Goal: Task Accomplishment & Management: Manage account settings

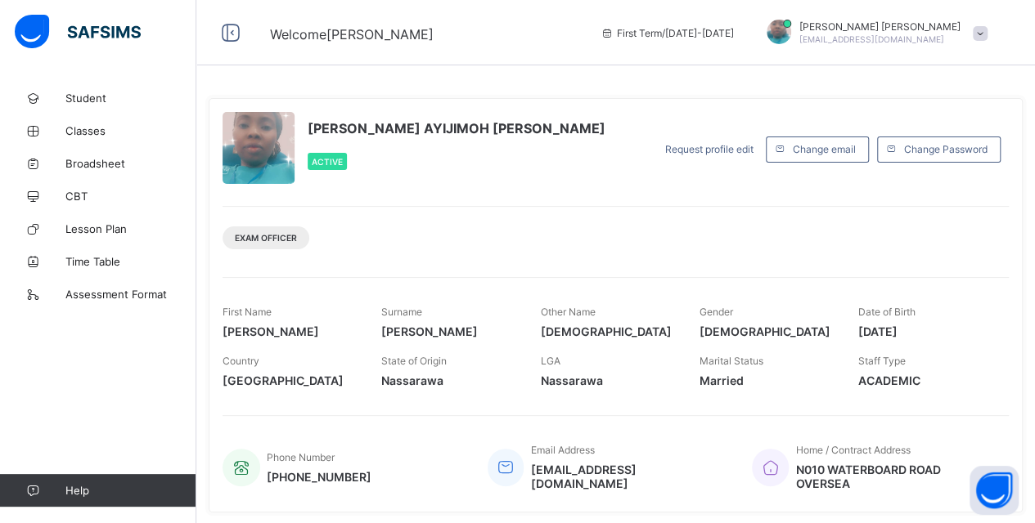
click at [254, 128] on div at bounding box center [258, 148] width 72 height 72
click at [269, 189] on div "[PERSON_NAME] AYIJIMOH [PERSON_NAME] Active Request profile edit Change email C…" at bounding box center [616, 305] width 814 height 415
click at [90, 129] on span "Classes" at bounding box center [130, 130] width 131 height 13
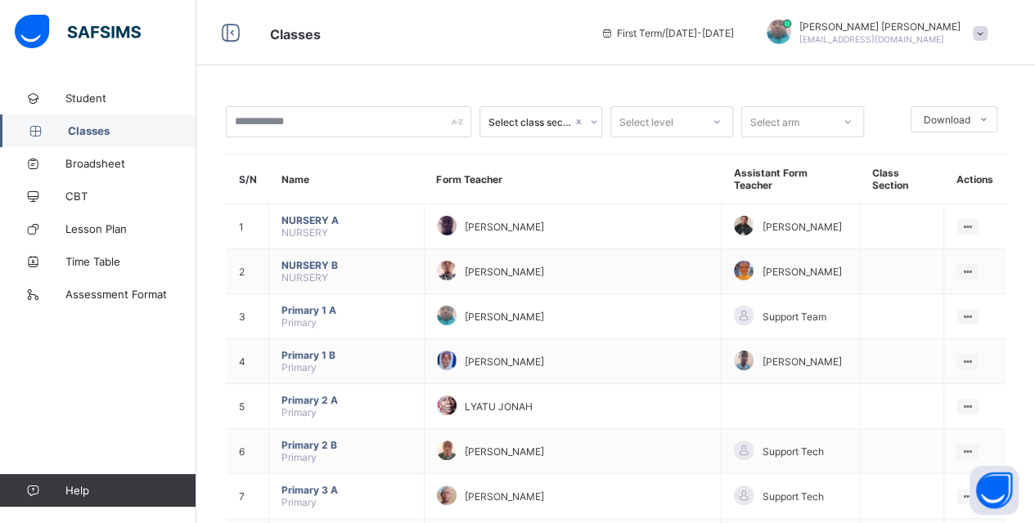
click at [90, 129] on span "Classes" at bounding box center [132, 130] width 128 height 13
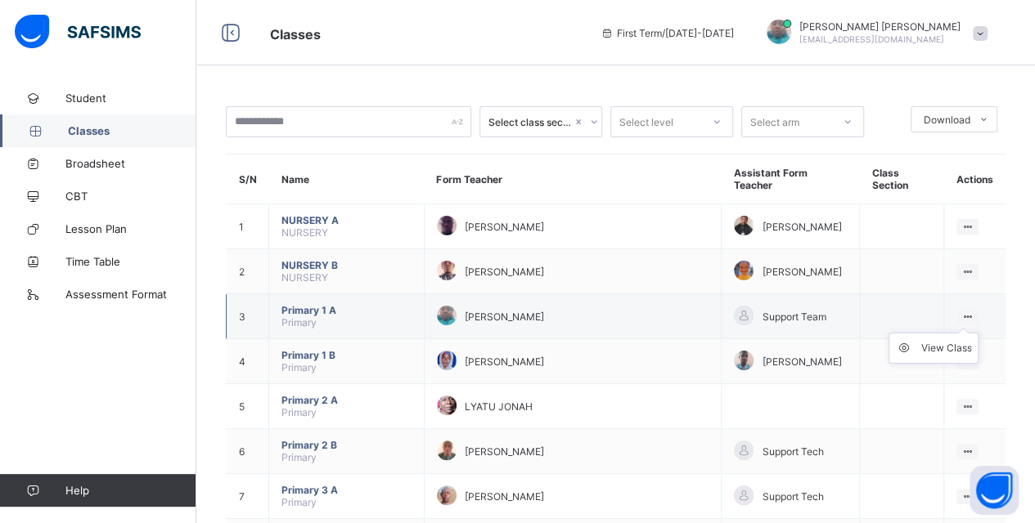
click at [978, 333] on ul "View Class" at bounding box center [933, 348] width 90 height 31
click at [974, 333] on ul "View Class" at bounding box center [933, 348] width 90 height 31
click at [969, 340] on div "View Class" at bounding box center [945, 348] width 51 height 16
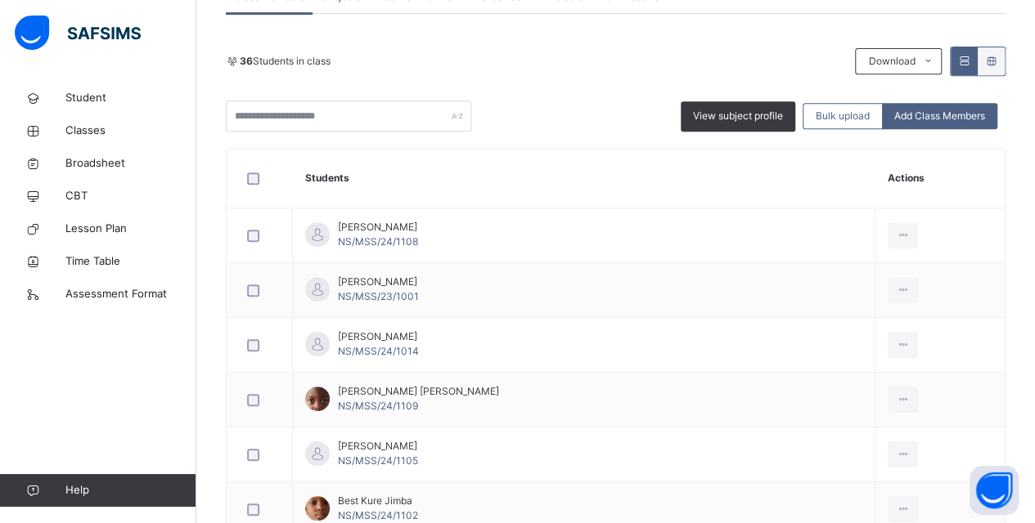
scroll to position [82, 0]
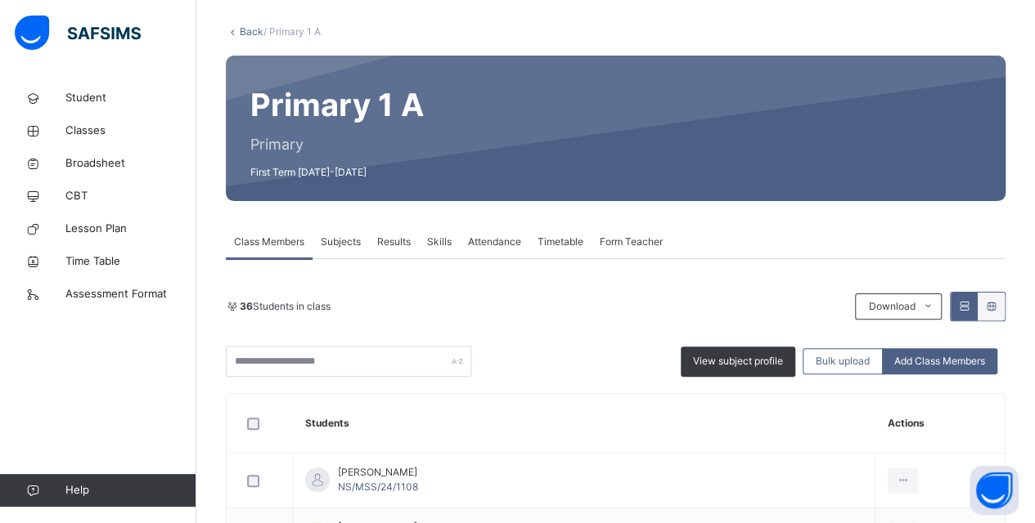
click at [486, 240] on span "Attendance" at bounding box center [494, 242] width 53 height 15
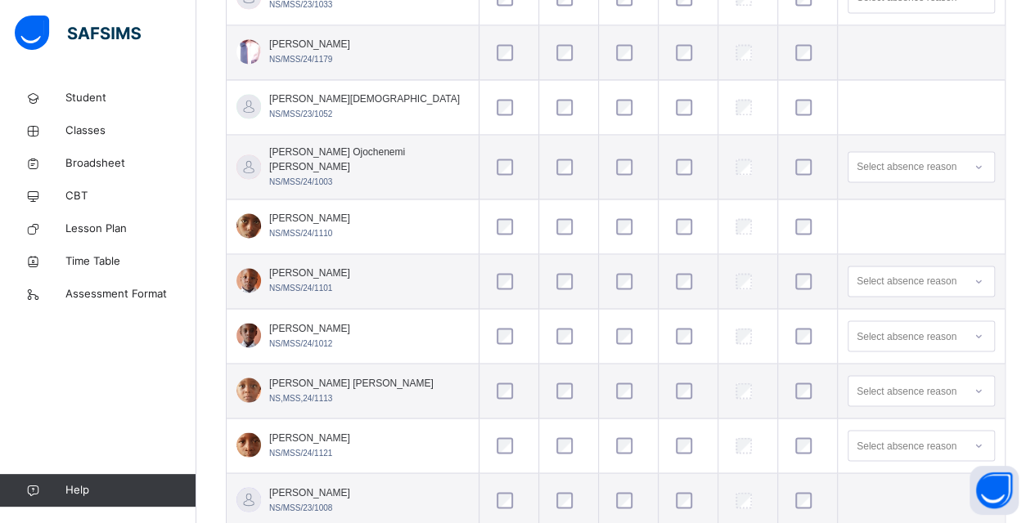
scroll to position [1308, 0]
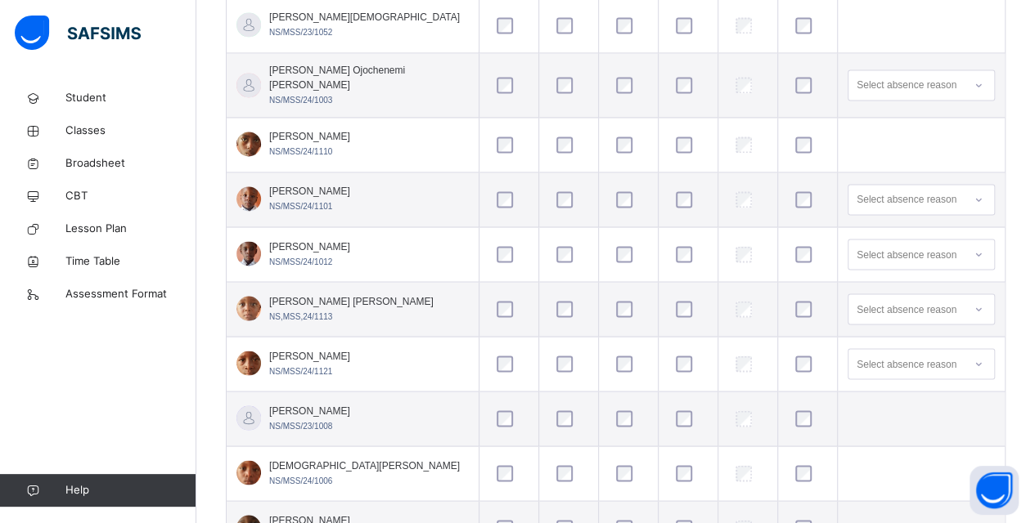
click at [613, 411] on div at bounding box center [628, 419] width 31 height 16
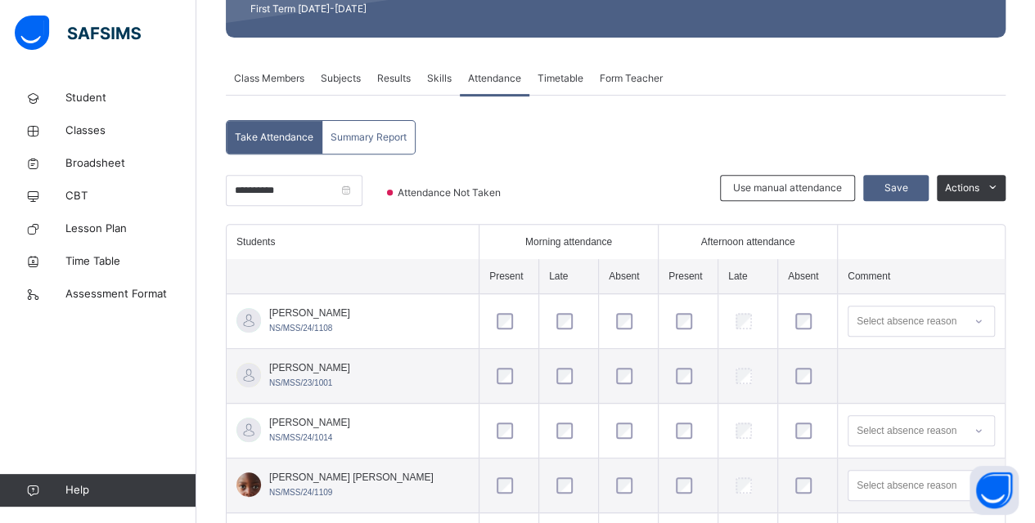
scroll to position [141, 0]
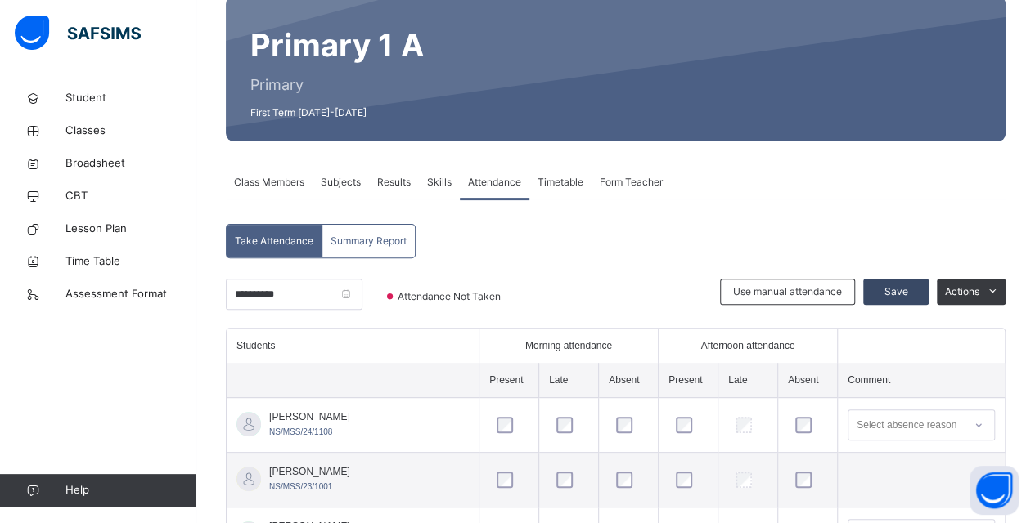
click at [903, 291] on span "Save" at bounding box center [895, 292] width 41 height 15
click at [83, 128] on span "Classes" at bounding box center [130, 131] width 131 height 16
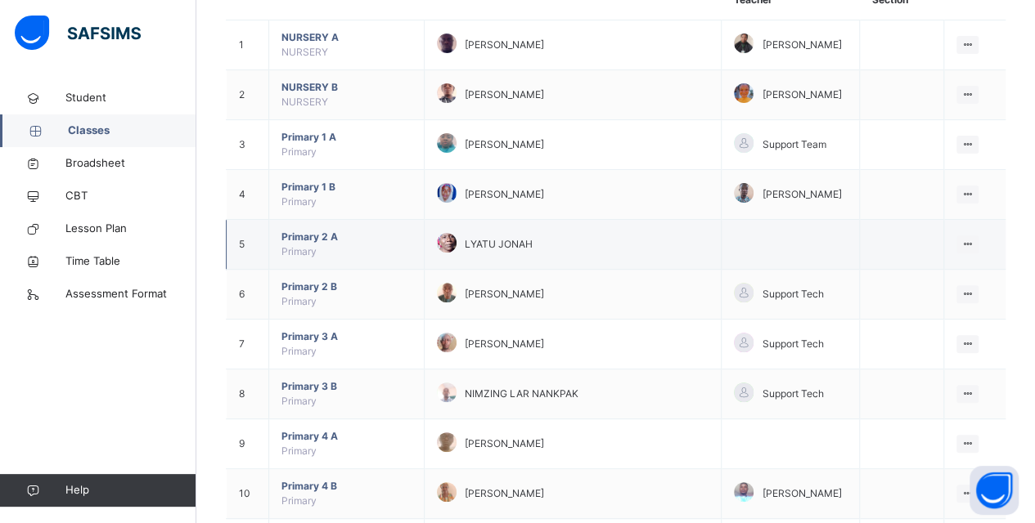
scroll to position [164, 0]
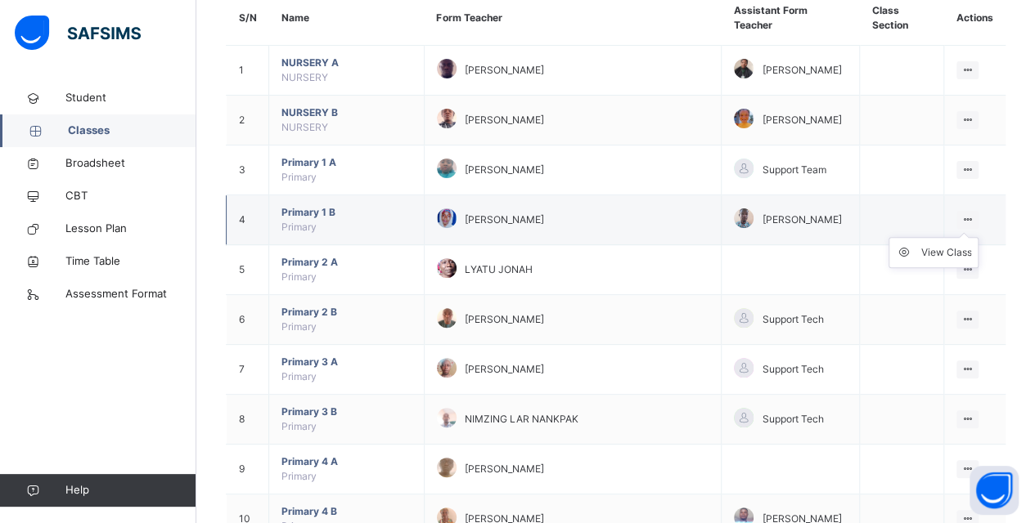
click at [974, 218] on icon at bounding box center [967, 219] width 14 height 12
click at [962, 255] on div "View Class" at bounding box center [945, 253] width 51 height 16
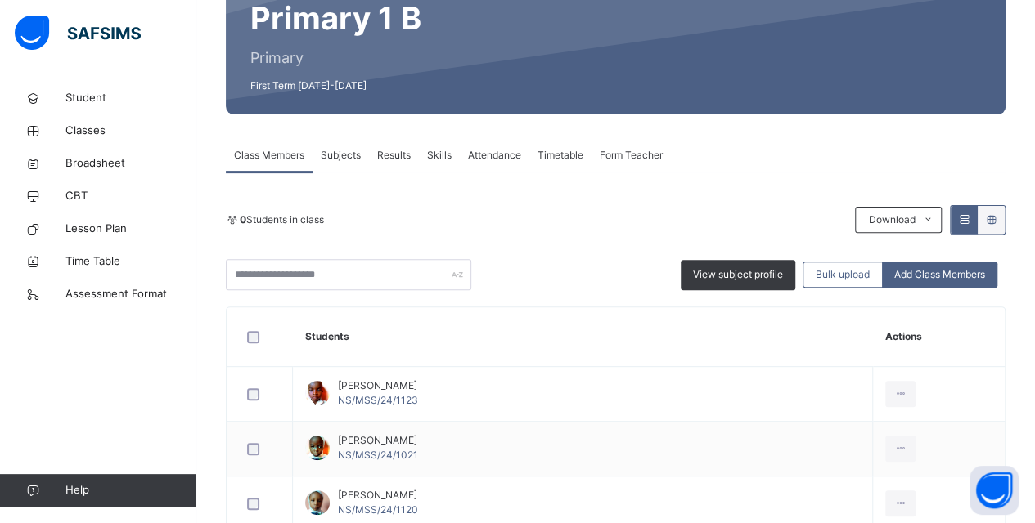
scroll to position [82, 0]
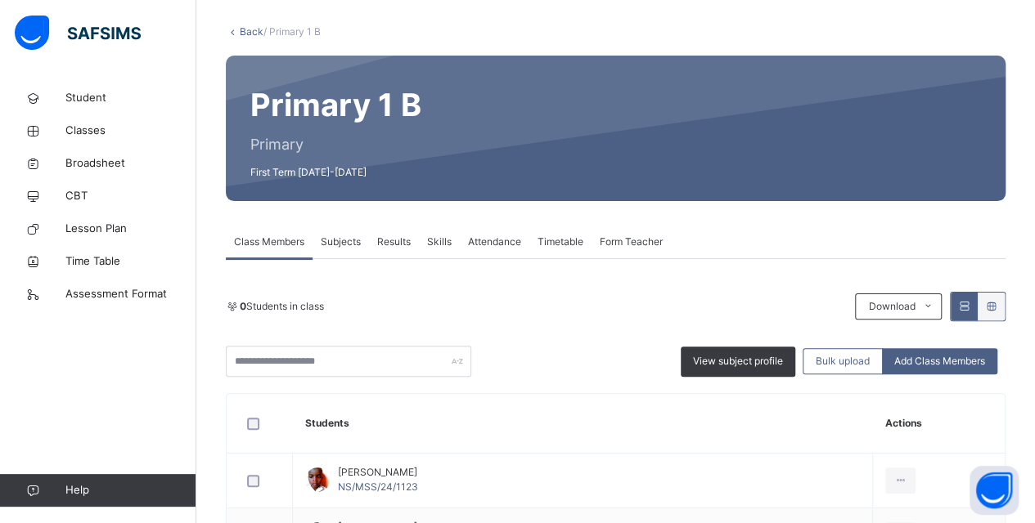
click at [504, 242] on span "Attendance" at bounding box center [494, 242] width 53 height 15
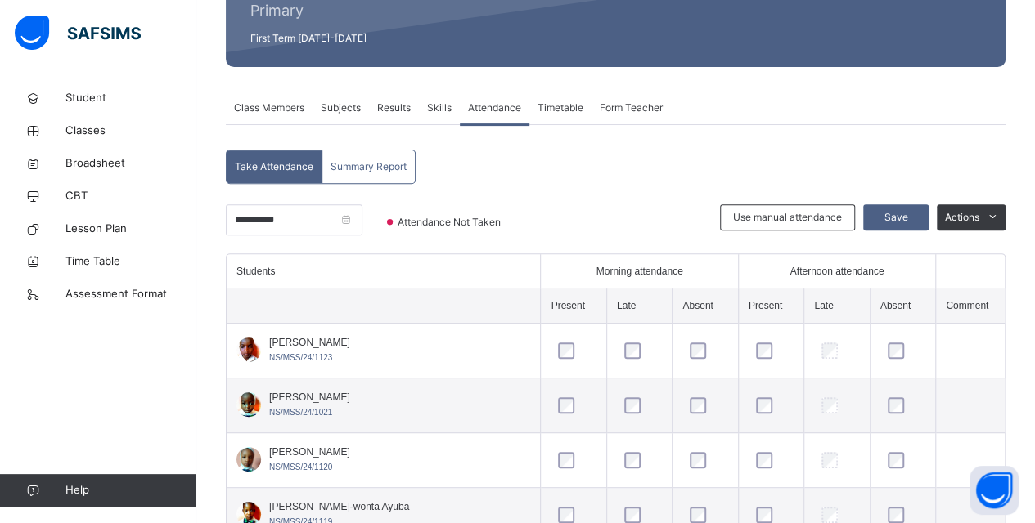
scroll to position [252, 0]
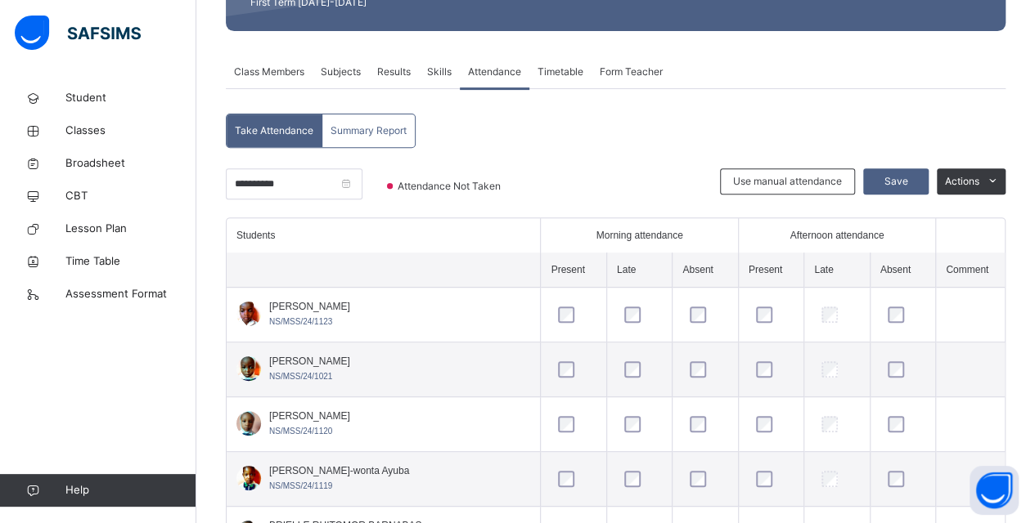
click at [686, 319] on div at bounding box center [704, 315] width 37 height 16
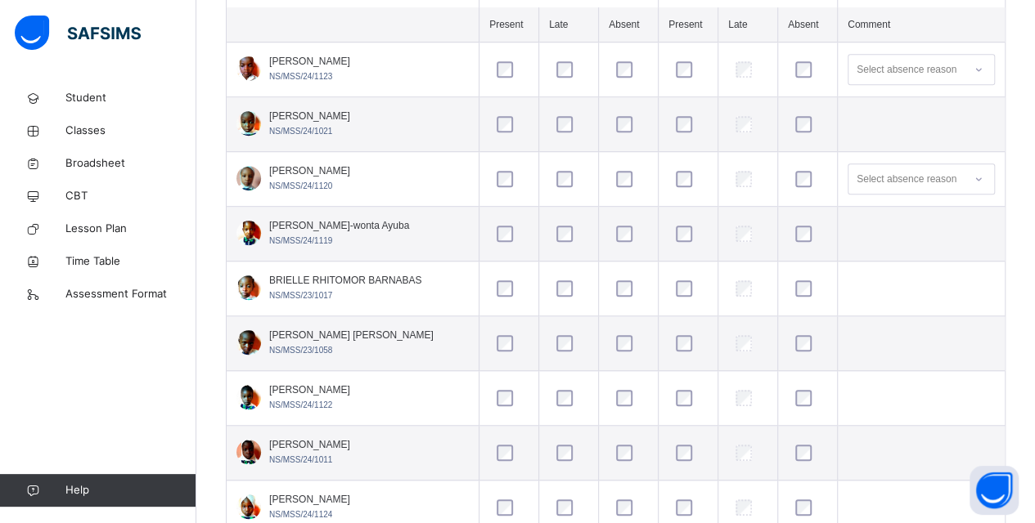
scroll to position [579, 0]
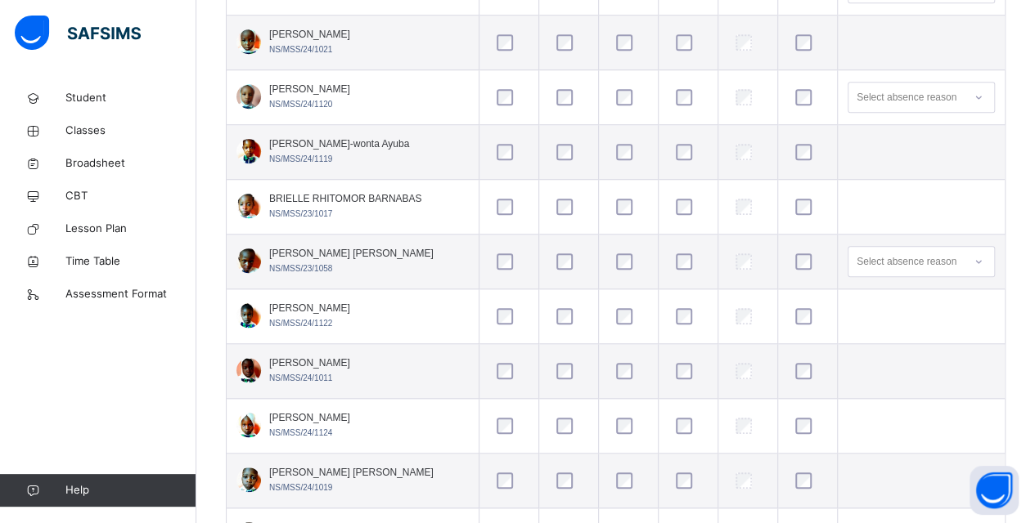
click at [350, 303] on span "[PERSON_NAME]" at bounding box center [309, 308] width 81 height 15
click at [406, 307] on td "[PERSON_NAME] Chidiebere NS/MSS/24/1122" at bounding box center [353, 317] width 253 height 55
click at [350, 301] on span "[PERSON_NAME]" at bounding box center [309, 308] width 81 height 15
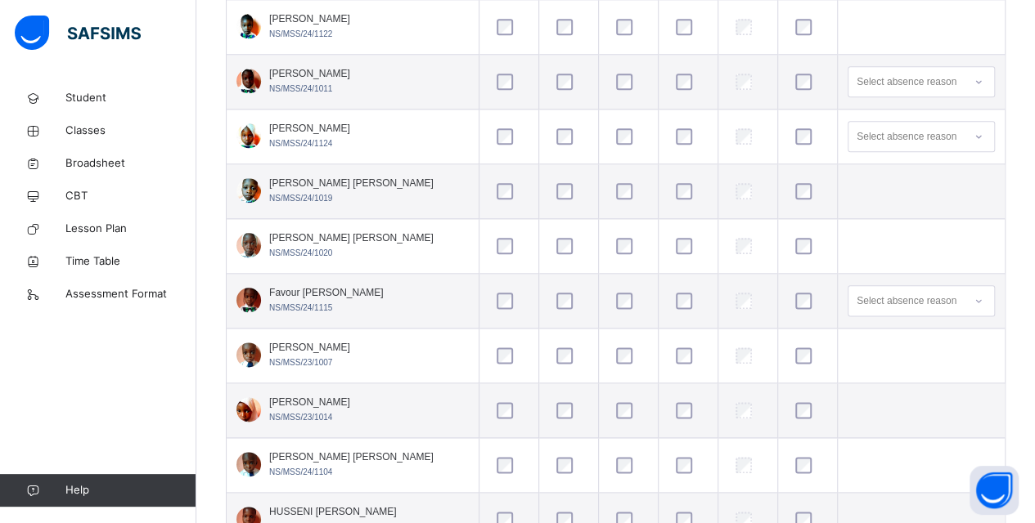
scroll to position [906, 0]
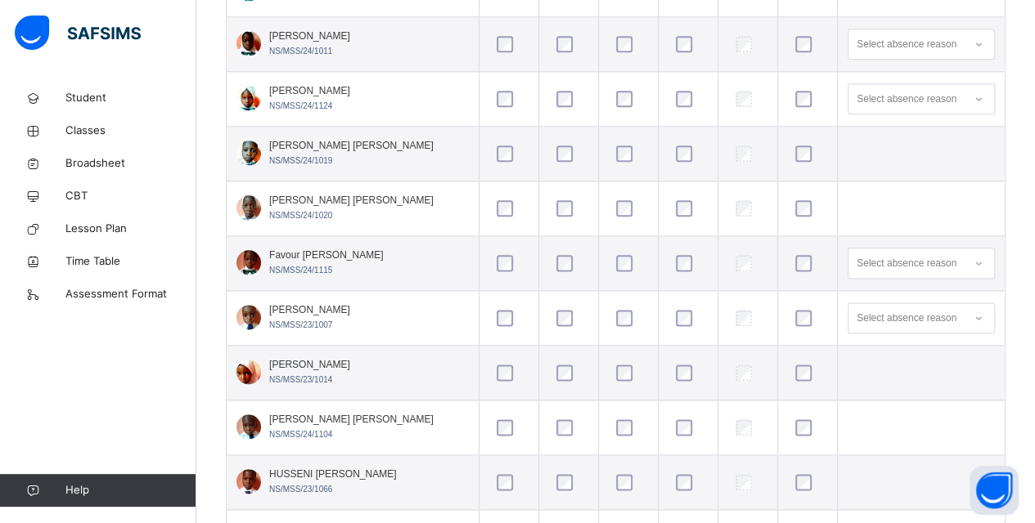
click at [343, 419] on span "[PERSON_NAME] [PERSON_NAME]" at bounding box center [351, 419] width 164 height 15
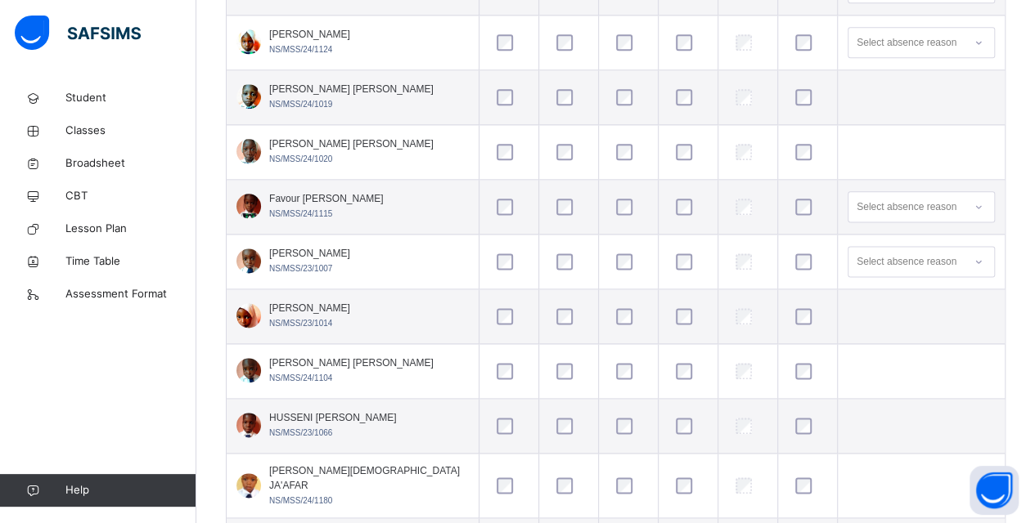
scroll to position [988, 0]
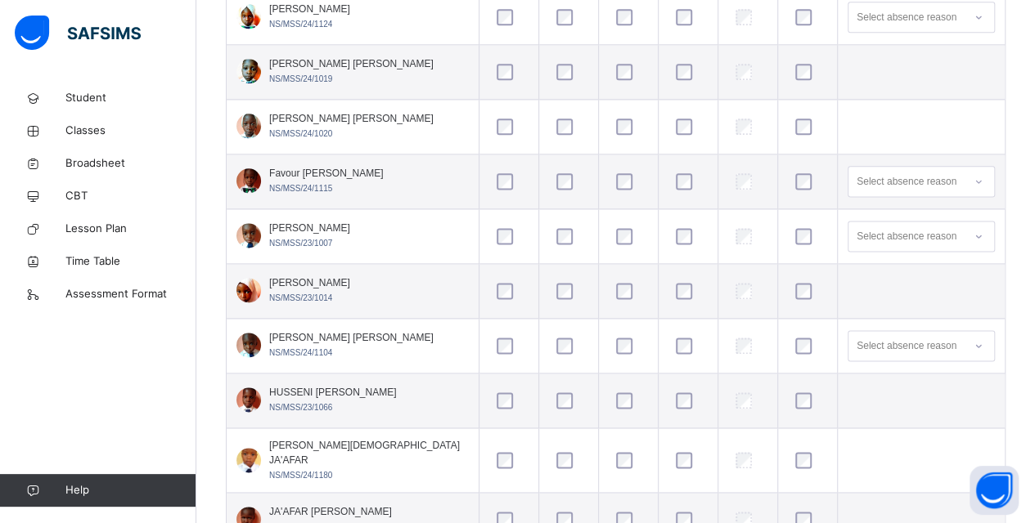
click at [620, 289] on div at bounding box center [628, 291] width 31 height 16
click at [625, 291] on div at bounding box center [628, 291] width 31 height 16
click at [811, 290] on div at bounding box center [807, 291] width 31 height 16
click at [794, 354] on div at bounding box center [807, 346] width 39 height 34
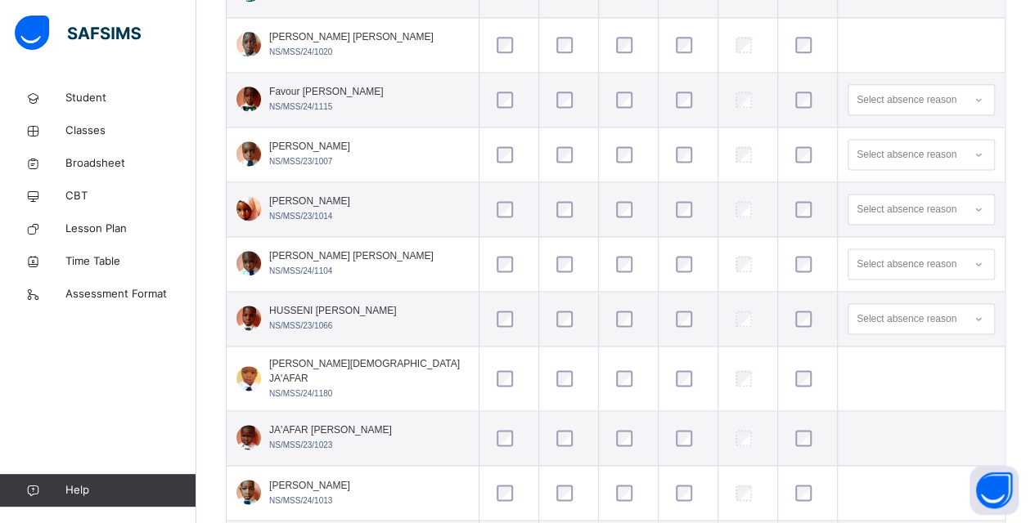
drag, startPoint x: 548, startPoint y: 366, endPoint x: 546, endPoint y: 375, distance: 9.9
click at [553, 375] on div at bounding box center [568, 378] width 31 height 16
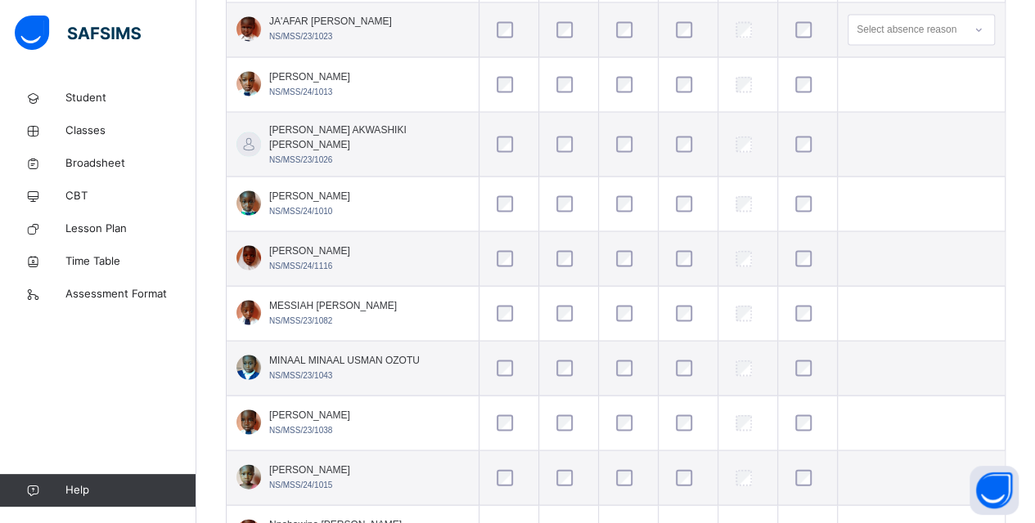
scroll to position [1397, 0]
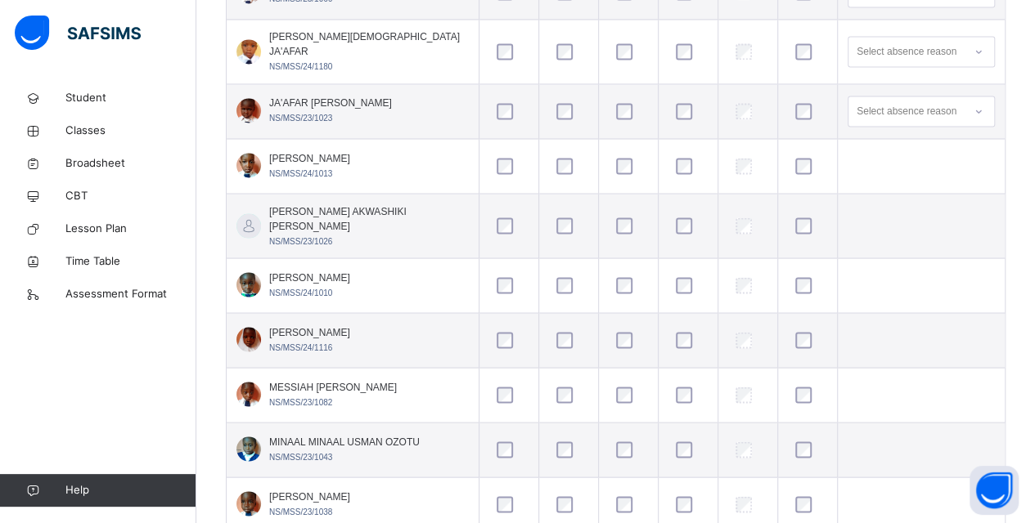
click at [614, 218] on div at bounding box center [628, 226] width 31 height 16
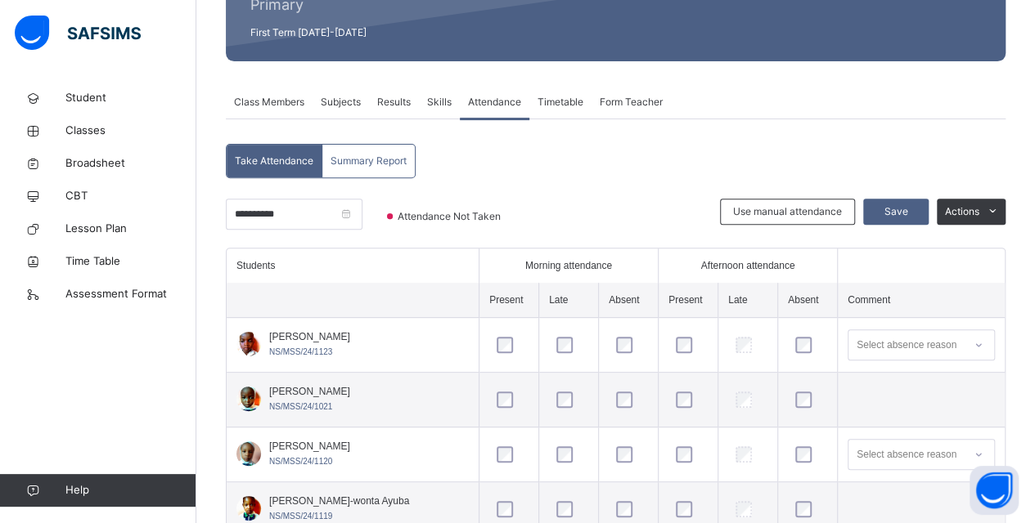
scroll to position [196, 0]
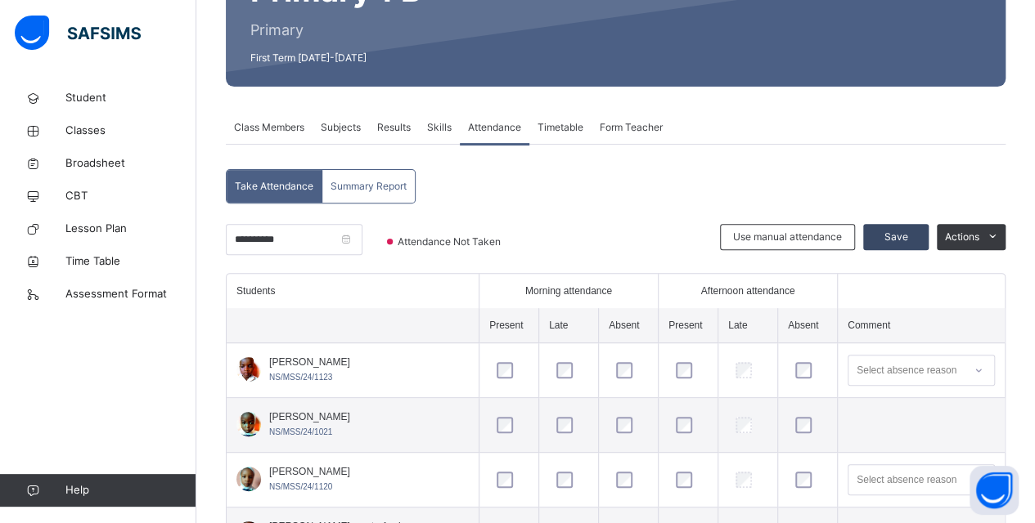
click at [898, 231] on span "Save" at bounding box center [895, 237] width 41 height 15
click at [907, 234] on span "Save" at bounding box center [895, 237] width 41 height 15
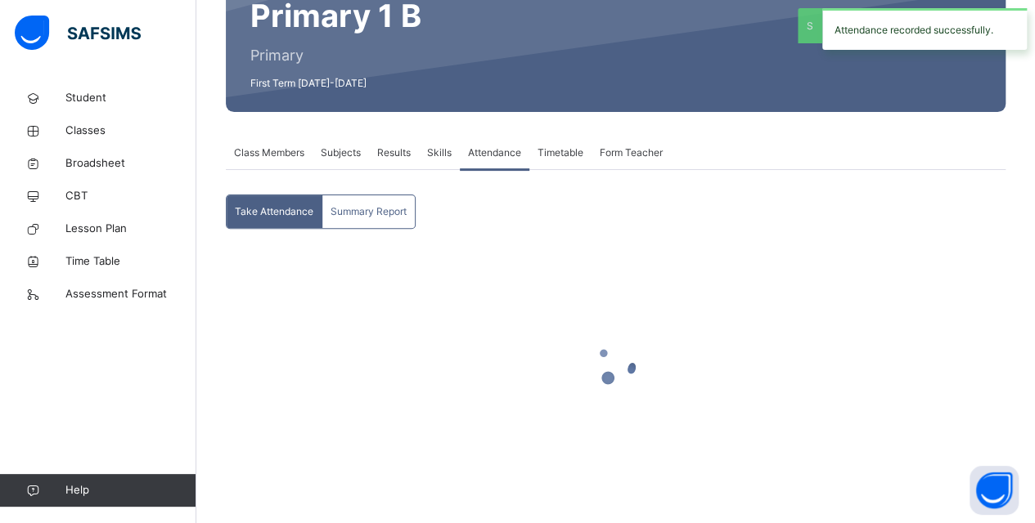
scroll to position [170, 0]
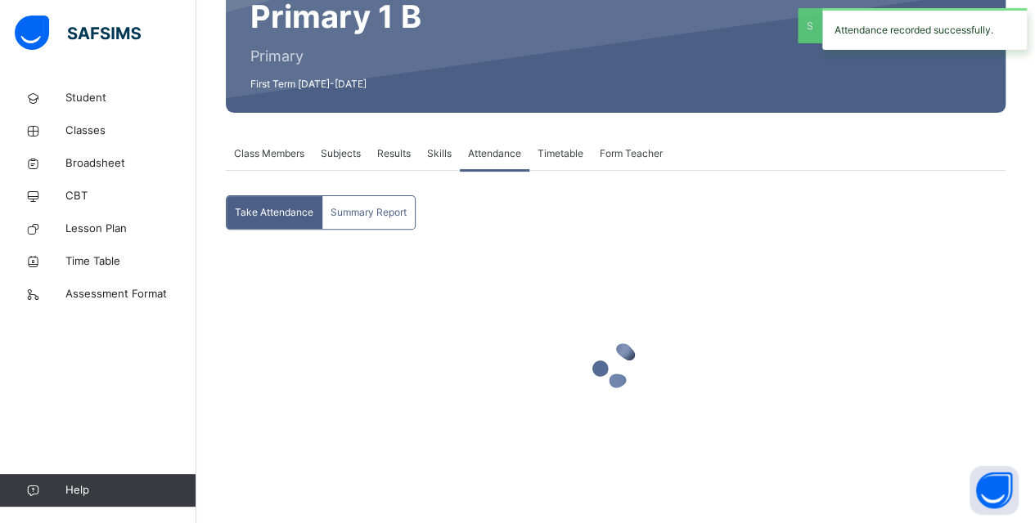
click at [906, 235] on div "Take Attendance Summary Report Take Attendance Summary Report × Delete Term Att…" at bounding box center [615, 339] width 779 height 288
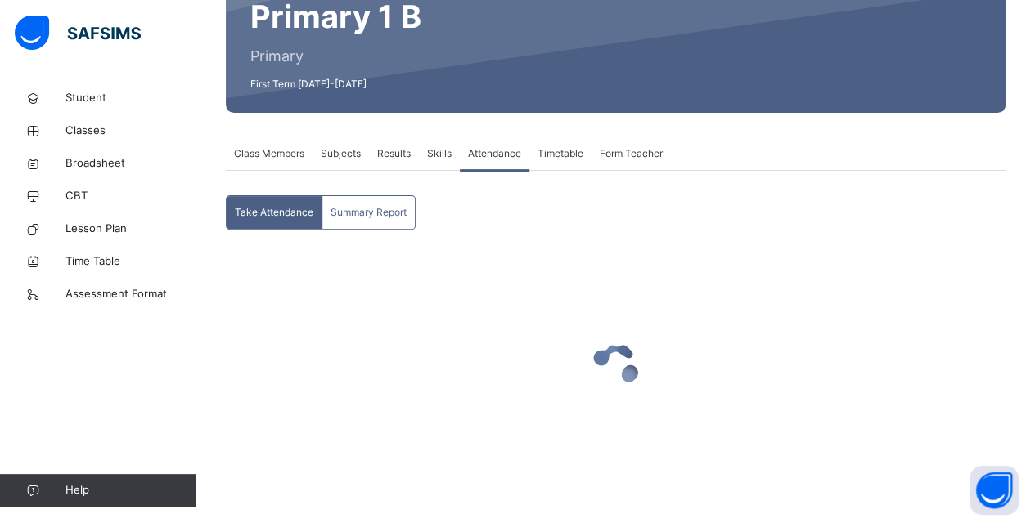
click at [339, 171] on div "Take Attendance Summary Report Take Attendance Summary Report × Delete Term Att…" at bounding box center [615, 327] width 779 height 312
click at [433, 83] on div "Primary 1 B Primary First Term [DATE]-[DATE]" at bounding box center [343, 42] width 187 height 98
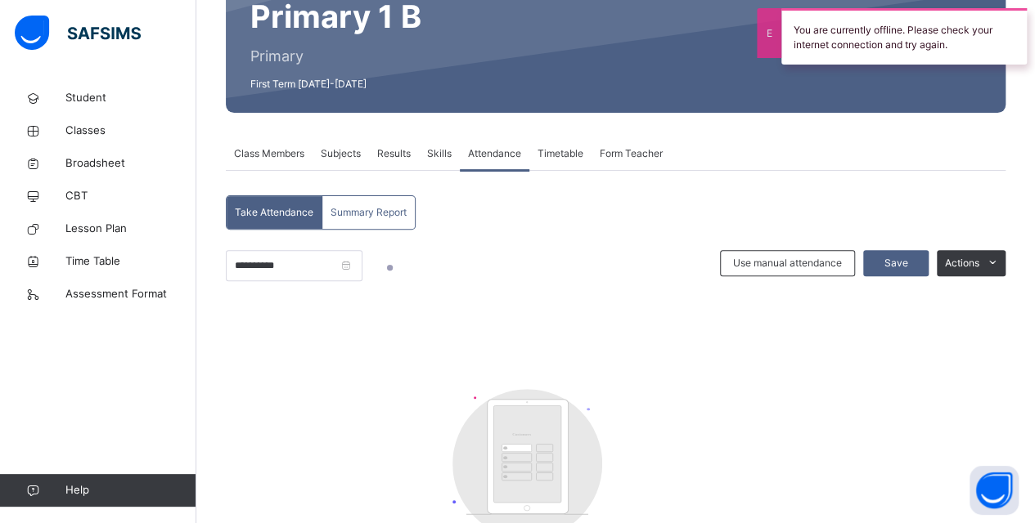
scroll to position [196, 0]
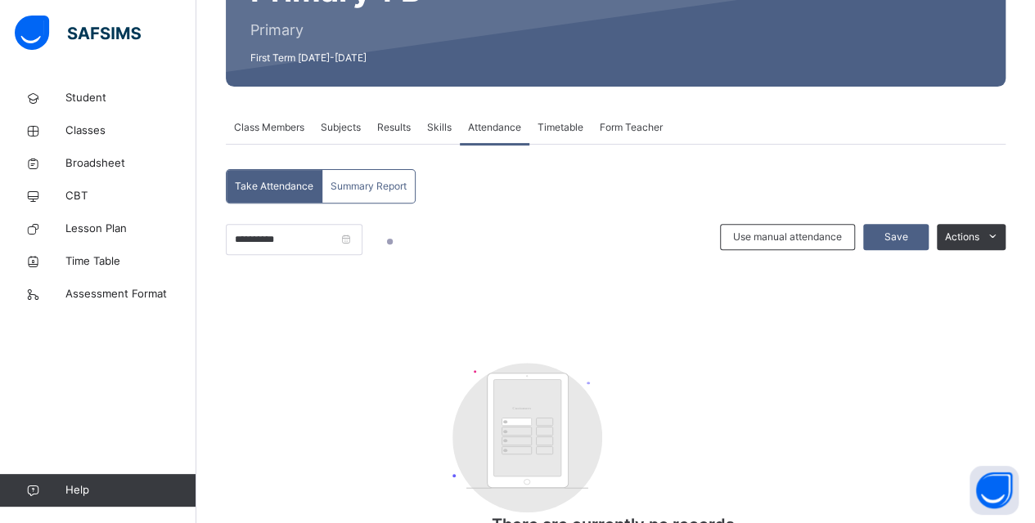
click at [558, 283] on div "**********" at bounding box center [615, 389] width 779 height 330
click at [294, 185] on span "Take Attendance" at bounding box center [274, 186] width 79 height 15
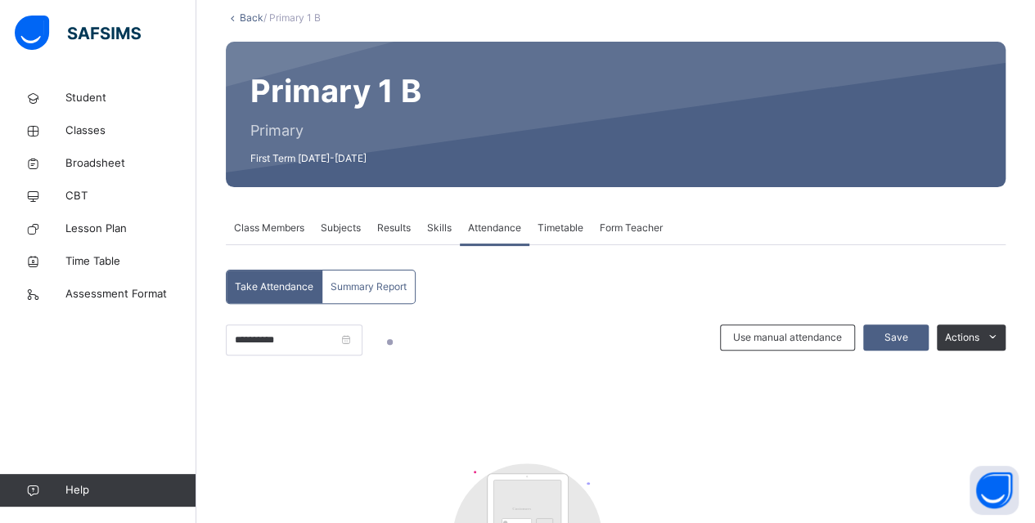
scroll to position [0, 0]
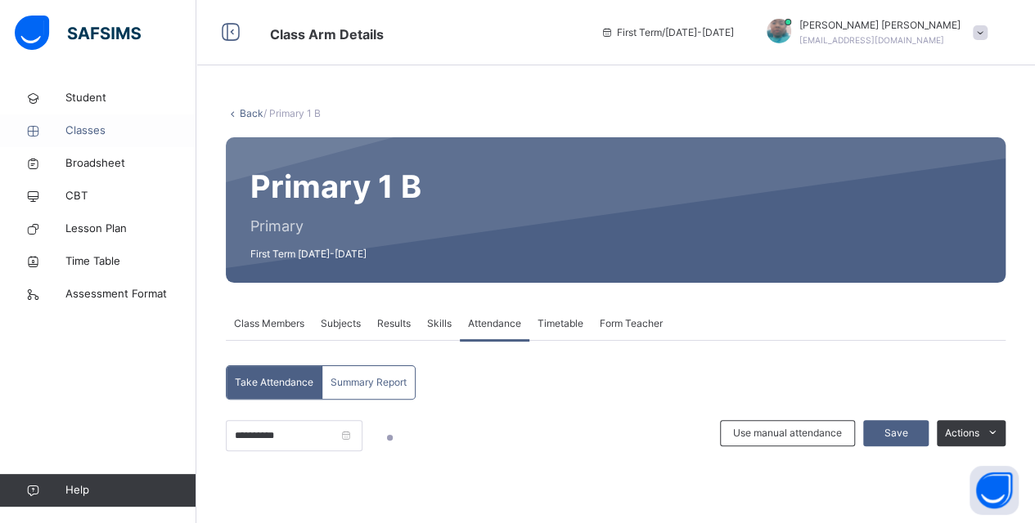
click at [79, 123] on span "Classes" at bounding box center [130, 131] width 131 height 16
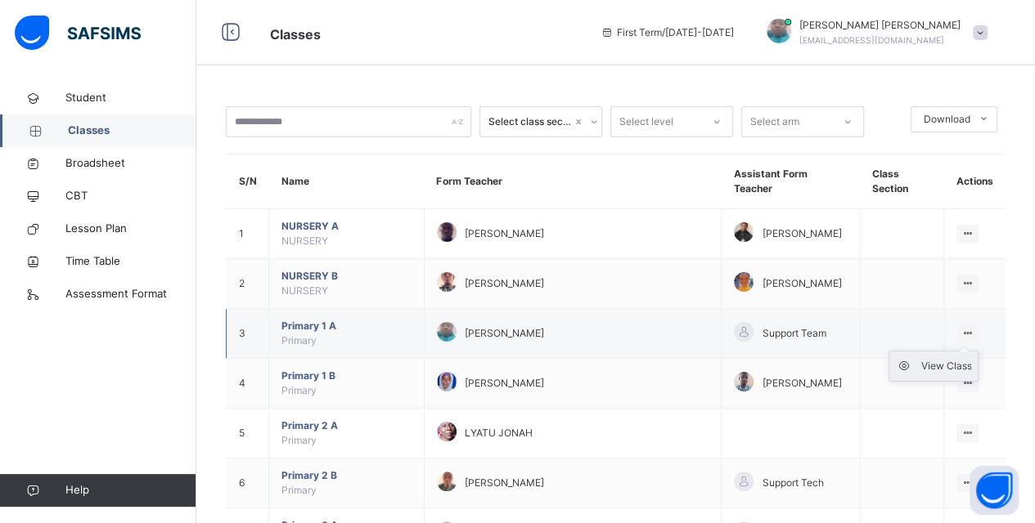
click at [970, 361] on div "View Class" at bounding box center [945, 366] width 51 height 16
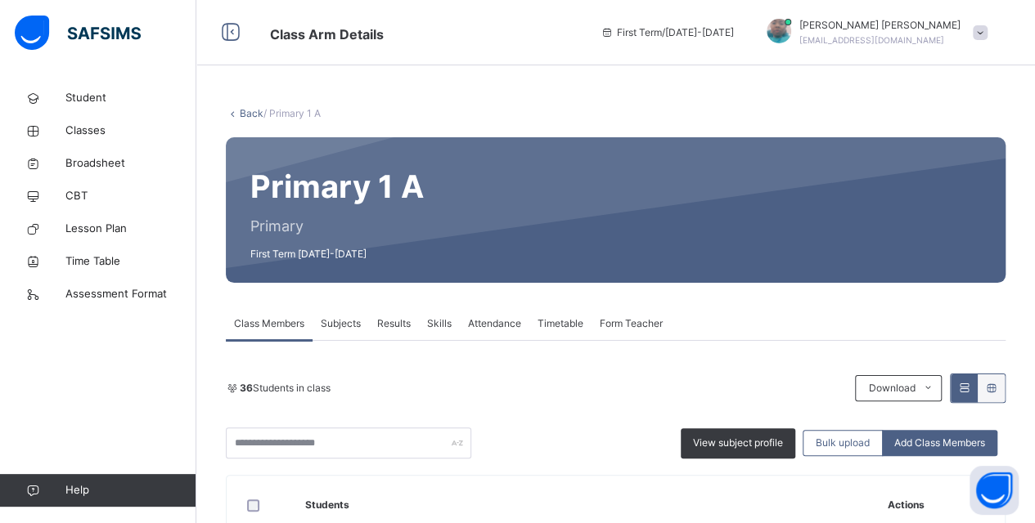
click at [484, 321] on span "Attendance" at bounding box center [494, 323] width 53 height 15
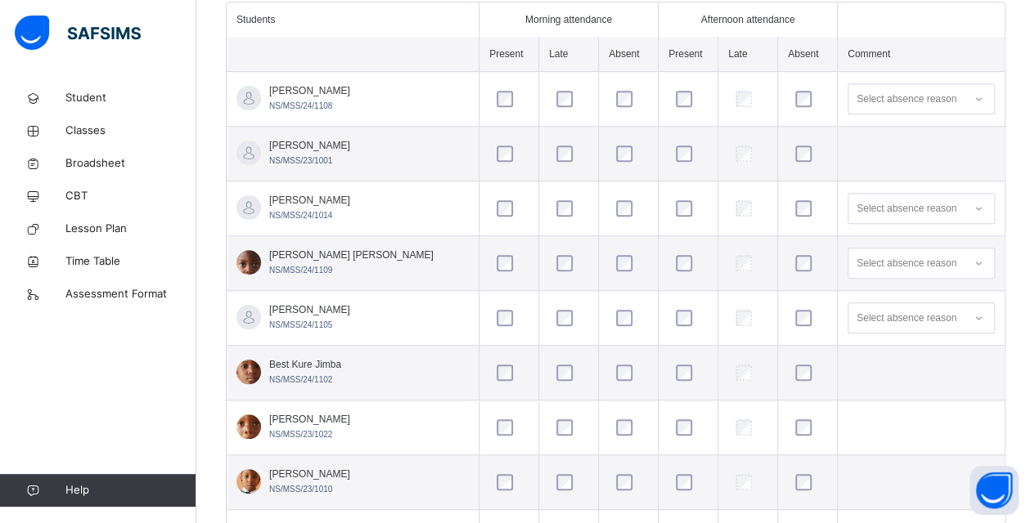
scroll to position [572, 0]
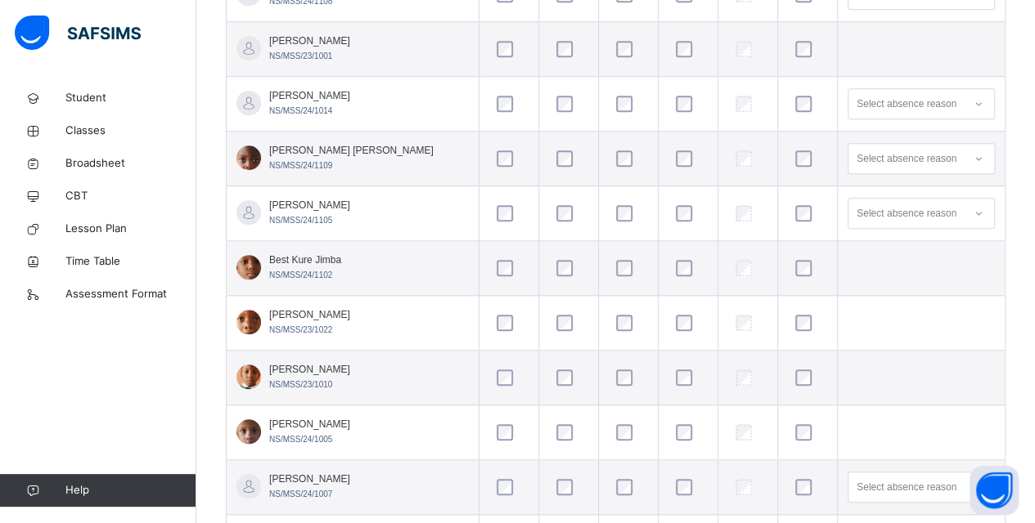
click at [357, 330] on td "[PERSON_NAME] NS/MSS/23/1022" at bounding box center [353, 323] width 253 height 55
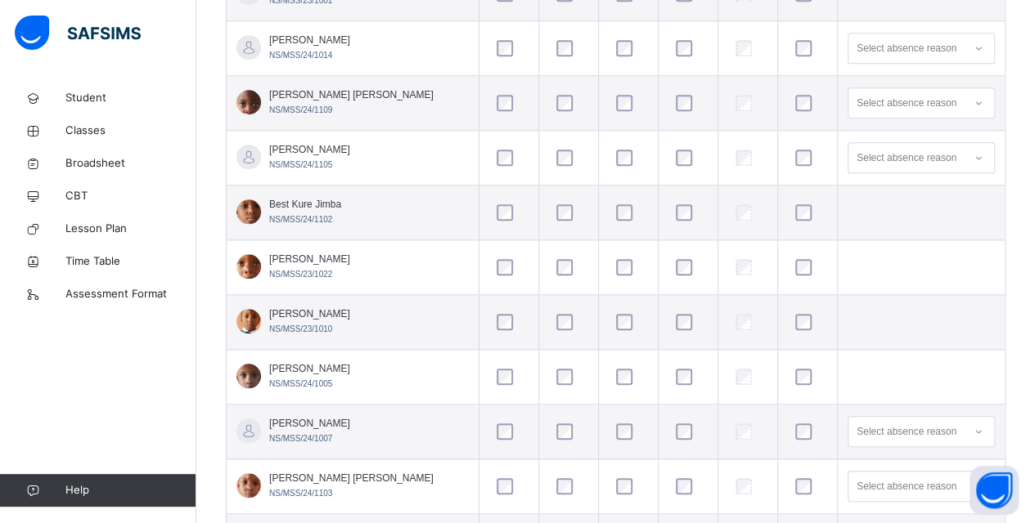
scroll to position [654, 0]
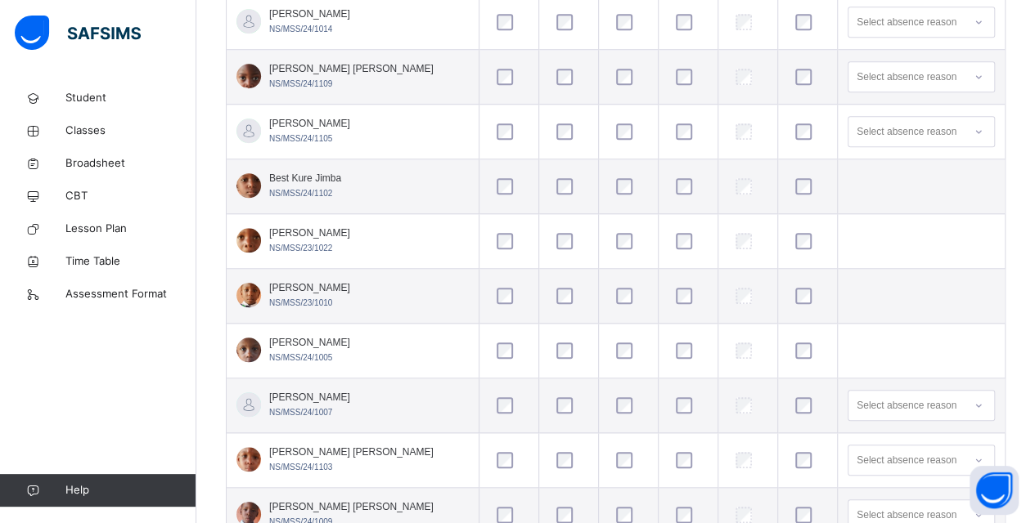
click at [376, 312] on td "[PERSON_NAME] [PERSON_NAME]/MSS/23/1010" at bounding box center [353, 296] width 253 height 55
click at [371, 350] on td "[PERSON_NAME] NS/MSS/24/1005" at bounding box center [353, 351] width 253 height 55
click at [375, 409] on td "[PERSON_NAME] NS/MSS/24/1007" at bounding box center [353, 406] width 253 height 55
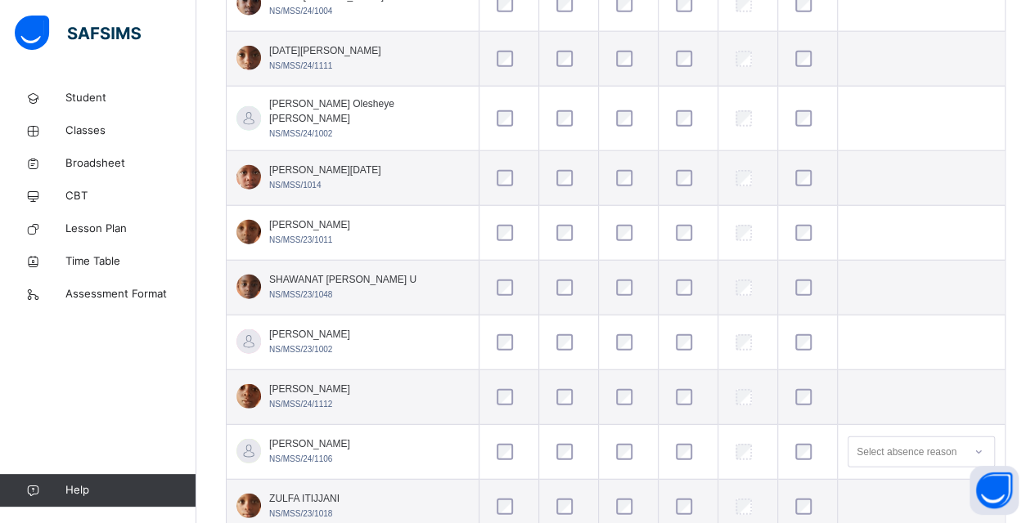
scroll to position [2022, 0]
